Goal: Register for event/course

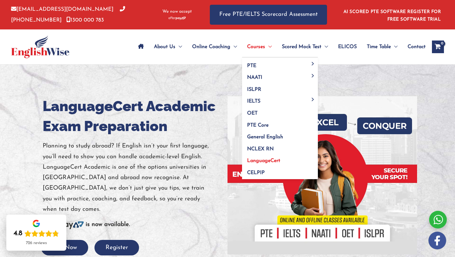
click at [274, 161] on span "LanguageCert" at bounding box center [263, 160] width 33 height 5
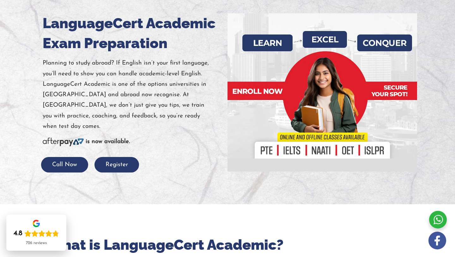
scroll to position [92, 0]
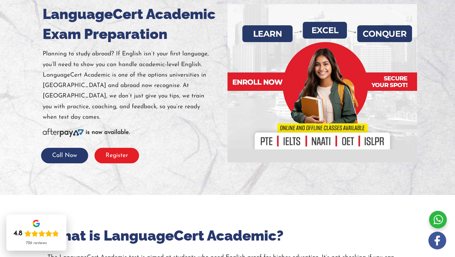
click at [125, 148] on button "Register" at bounding box center [117, 155] width 45 height 15
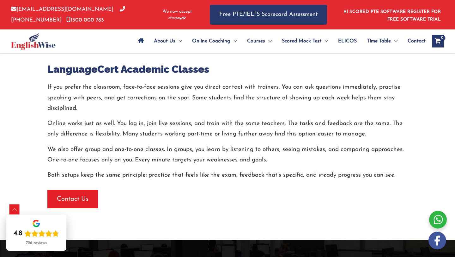
scroll to position [1116, 0]
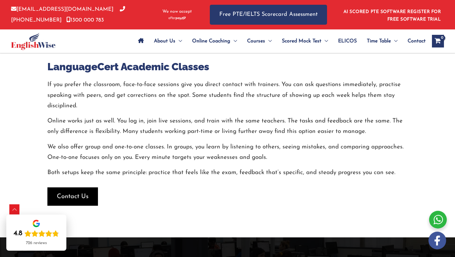
click at [90, 191] on span "button" at bounding box center [72, 196] width 51 height 18
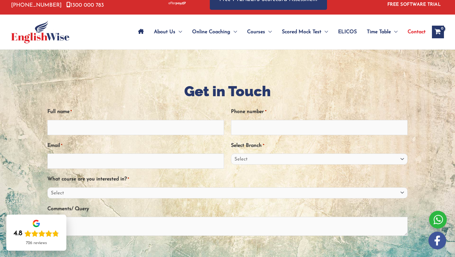
scroll to position [1, 0]
